Goal: Transaction & Acquisition: Purchase product/service

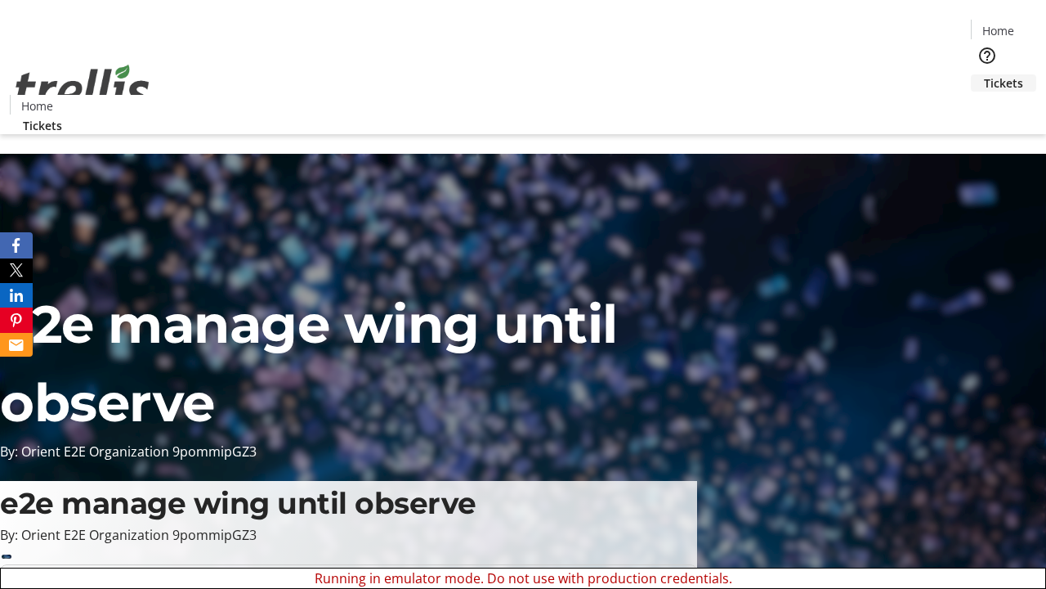
click at [984, 74] on span "Tickets" at bounding box center [1003, 82] width 39 height 17
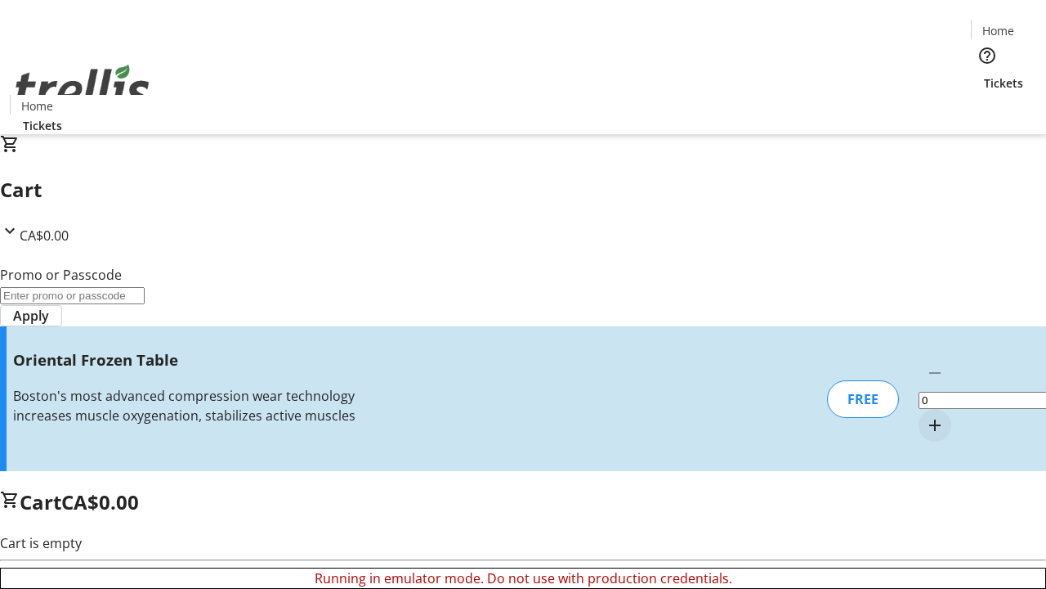
click at [925, 415] on mat-icon "Increment by one" at bounding box center [935, 425] width 20 height 20
type input "1"
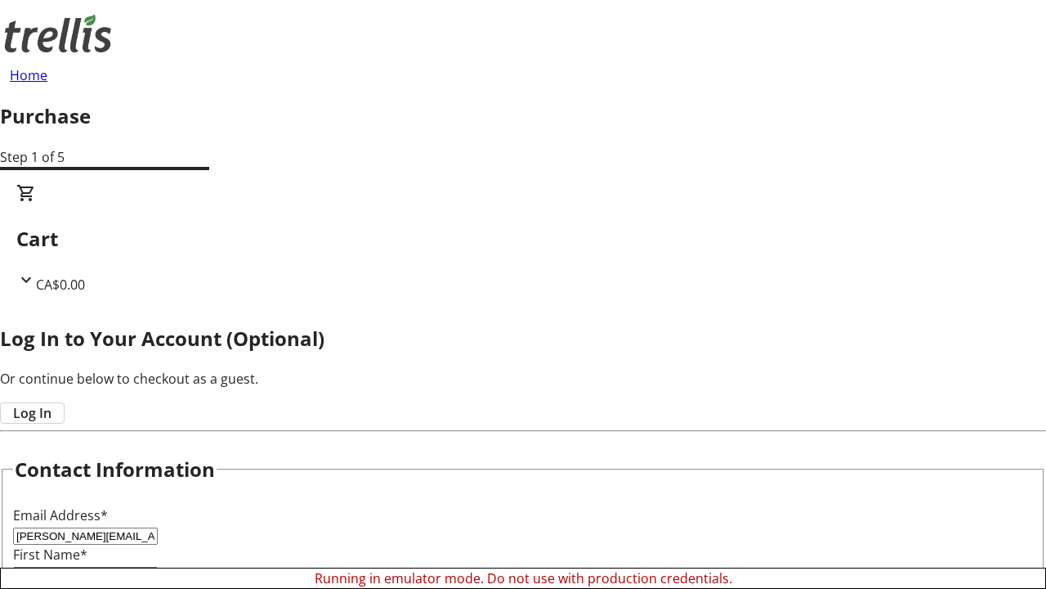
scroll to position [163, 0]
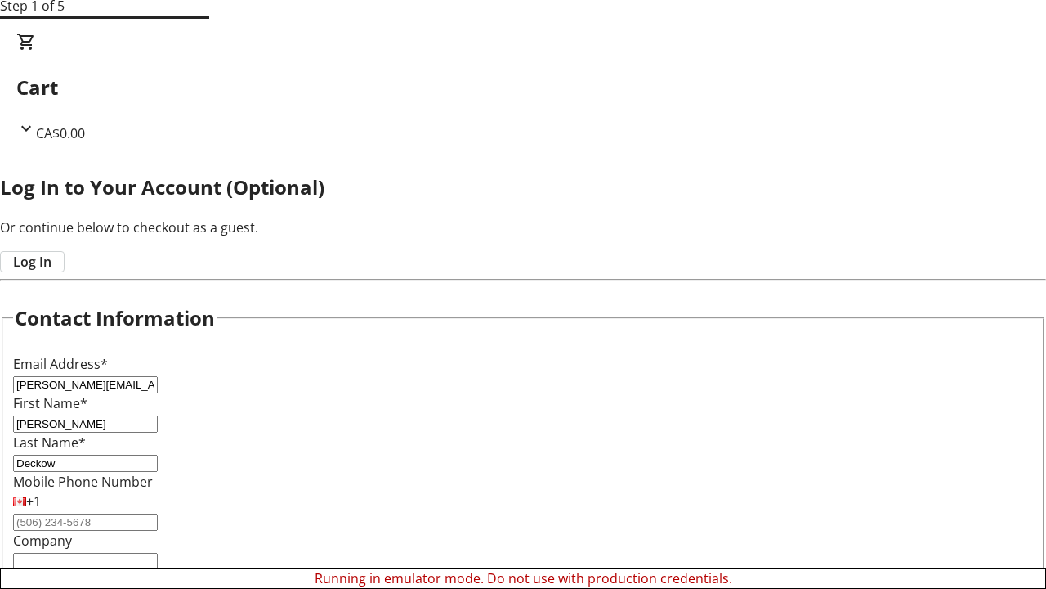
type input "Deckow"
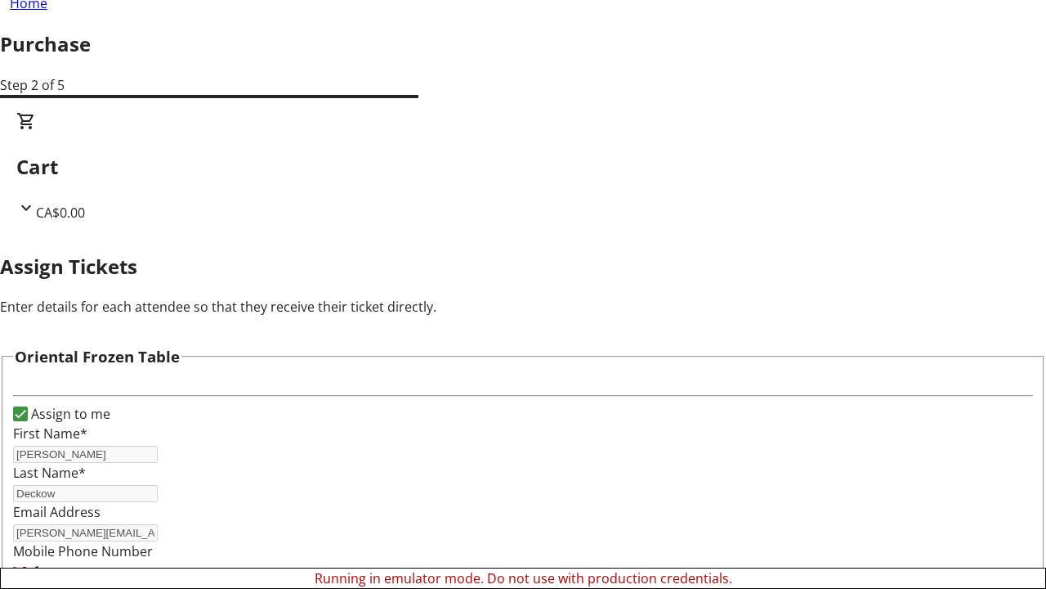
scroll to position [99, 0]
